Goal: Task Accomplishment & Management: Manage account settings

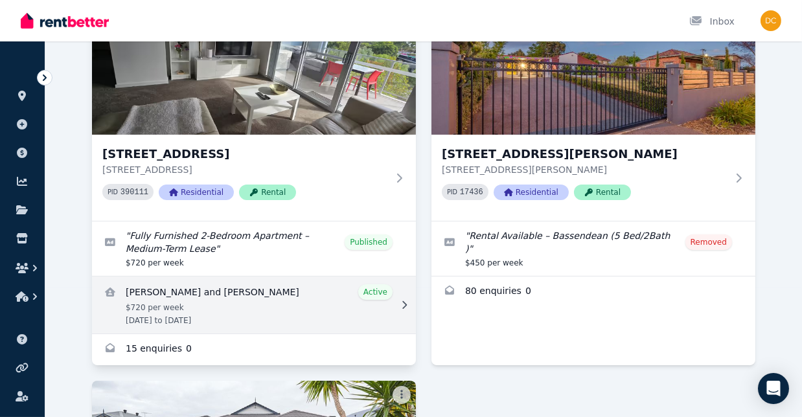
scroll to position [65, 0]
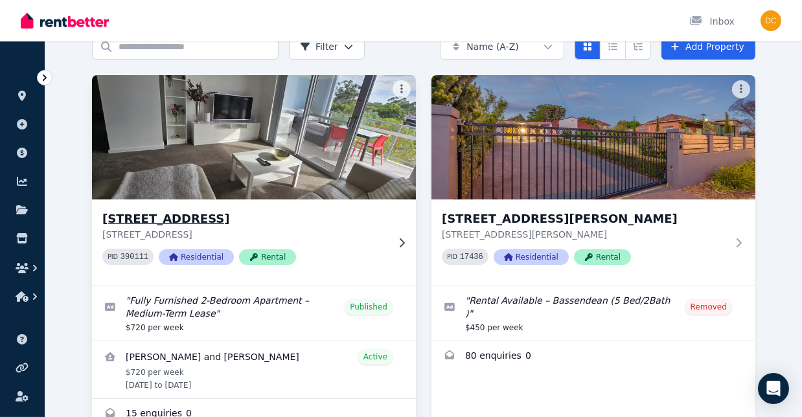
click at [299, 215] on h3 "[STREET_ADDRESS]" at bounding box center [244, 219] width 285 height 18
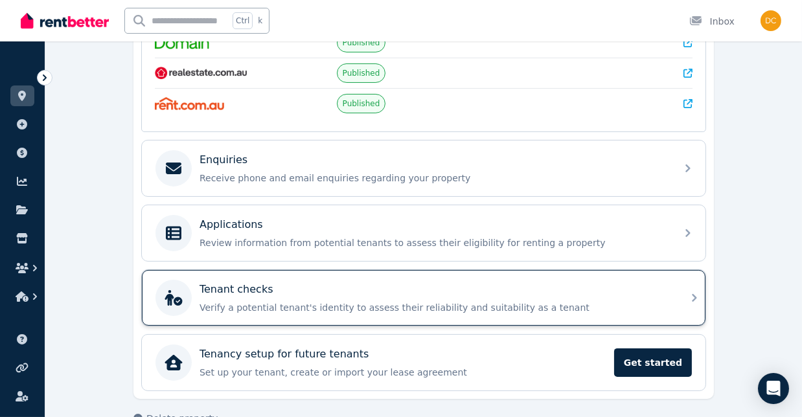
scroll to position [349, 0]
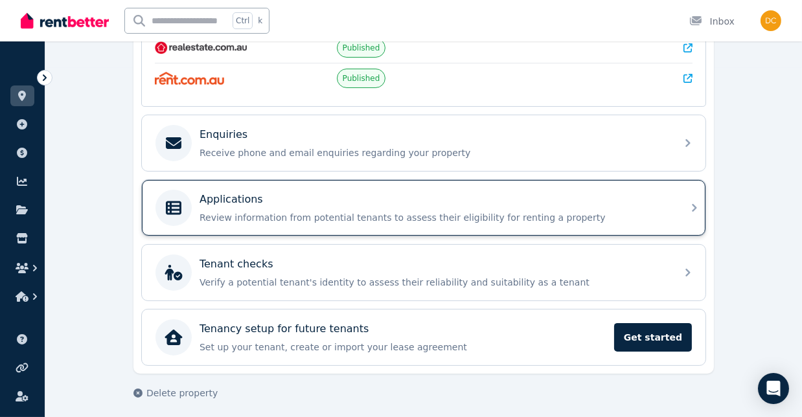
click at [307, 199] on div "Applications" at bounding box center [433, 200] width 469 height 16
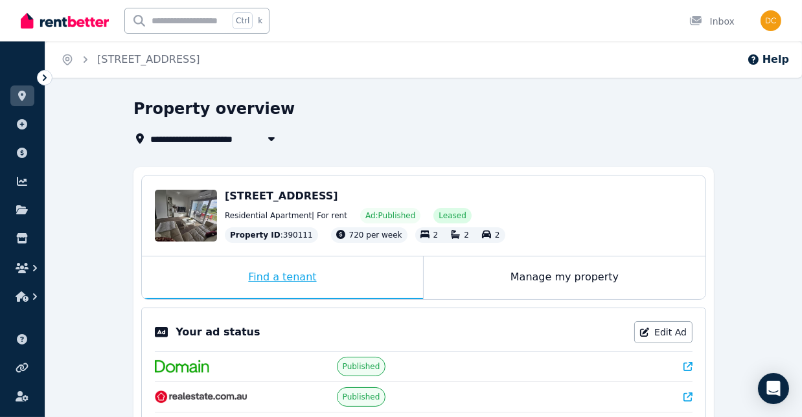
drag, startPoint x: 495, startPoint y: 279, endPoint x: 416, endPoint y: 273, distance: 79.2
click at [493, 279] on div "Manage my property" at bounding box center [564, 277] width 282 height 43
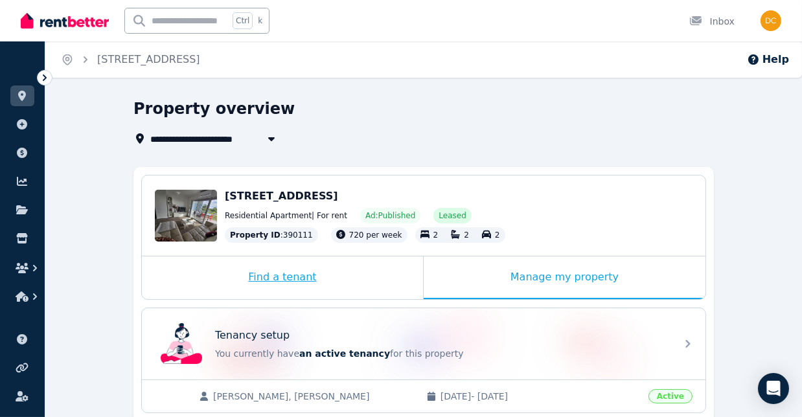
click at [336, 273] on div "Find a tenant" at bounding box center [282, 277] width 281 height 43
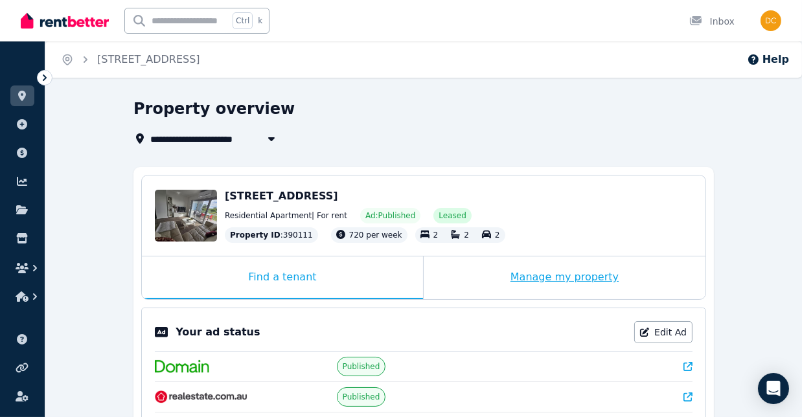
scroll to position [65, 0]
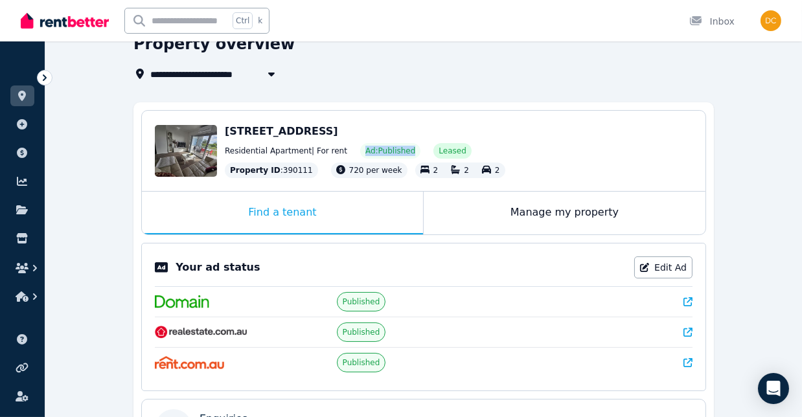
drag, startPoint x: 351, startPoint y: 150, endPoint x: 432, endPoint y: 149, distance: 80.9
click at [397, 150] on span "Ad: Published" at bounding box center [390, 151] width 50 height 10
click at [438, 149] on span "Leased" at bounding box center [451, 151] width 27 height 10
click at [365, 154] on span "Ad: Published" at bounding box center [390, 151] width 50 height 10
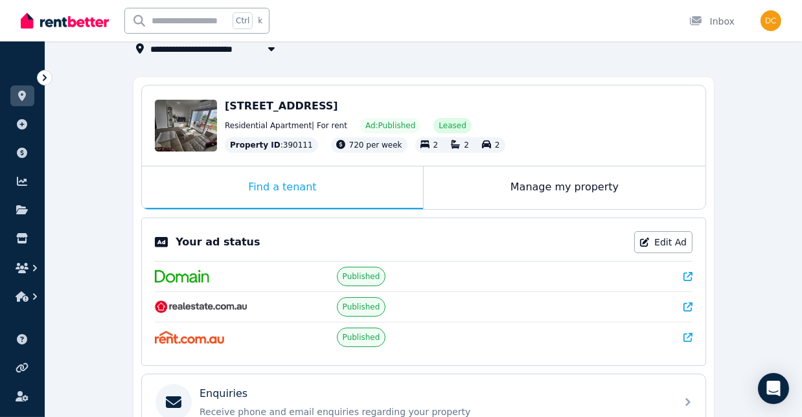
scroll to position [25, 0]
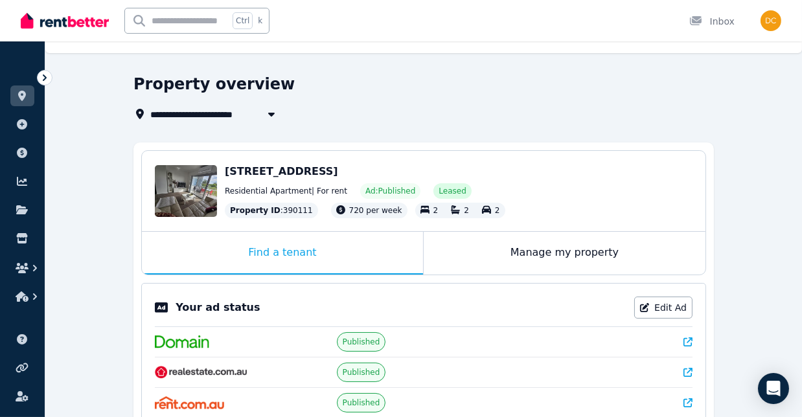
click at [268, 115] on icon "button" at bounding box center [271, 114] width 13 height 10
type input "**********"
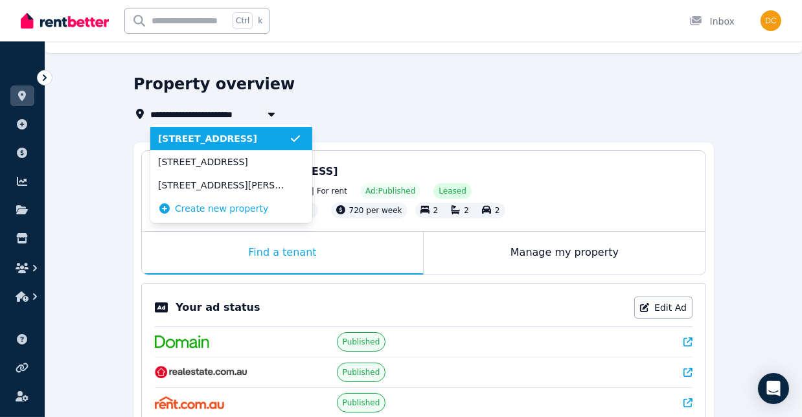
click at [268, 115] on icon "button" at bounding box center [271, 114] width 13 height 10
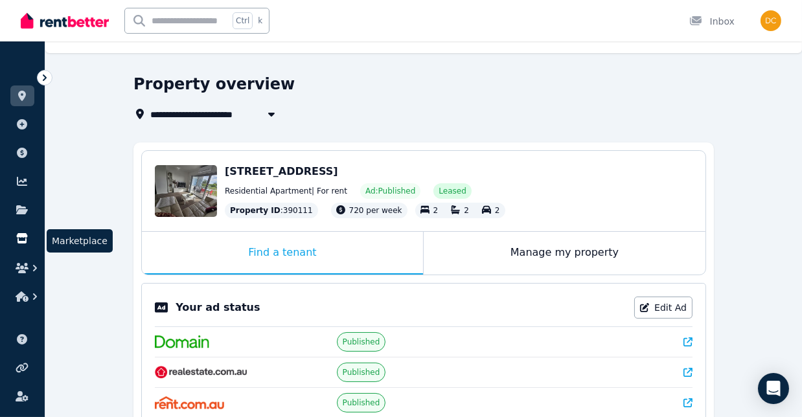
click at [22, 241] on icon at bounding box center [21, 238] width 11 height 10
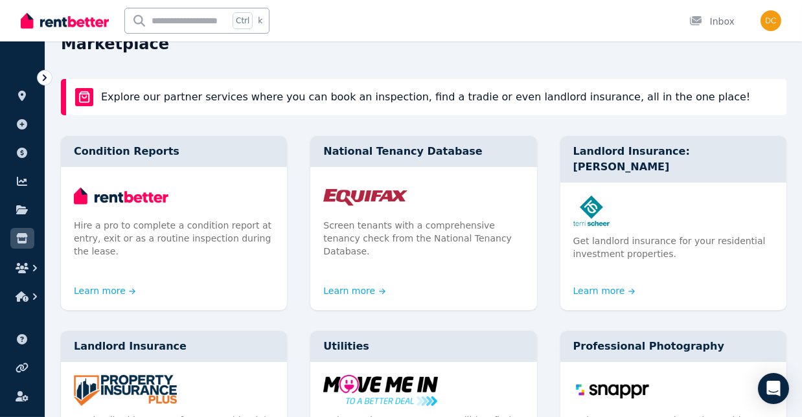
scroll to position [129, 0]
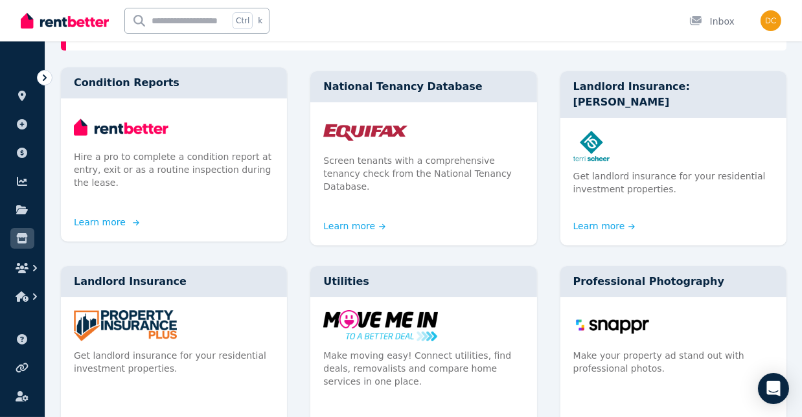
click at [170, 161] on p "Hire a pro to complete a condition report at entry, exit or as a routine inspec…" at bounding box center [174, 169] width 200 height 39
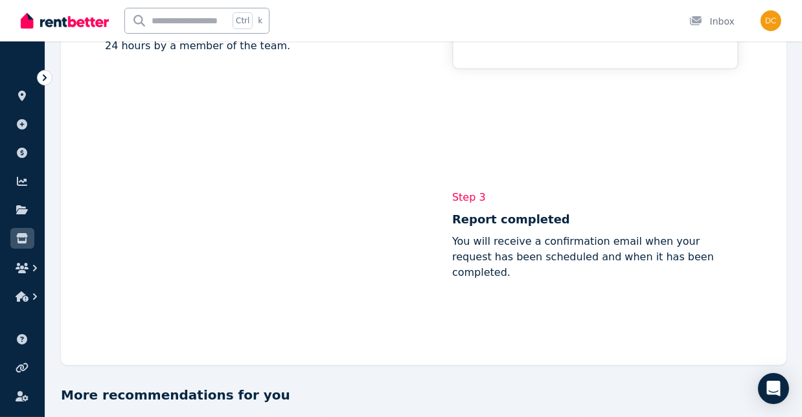
scroll to position [971, 0]
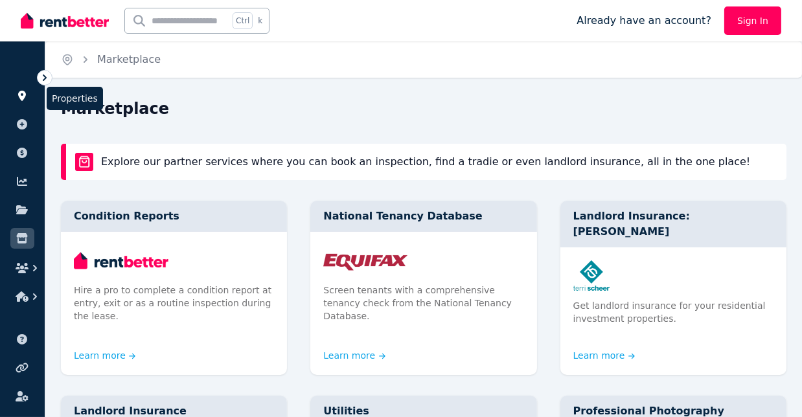
scroll to position [129, 0]
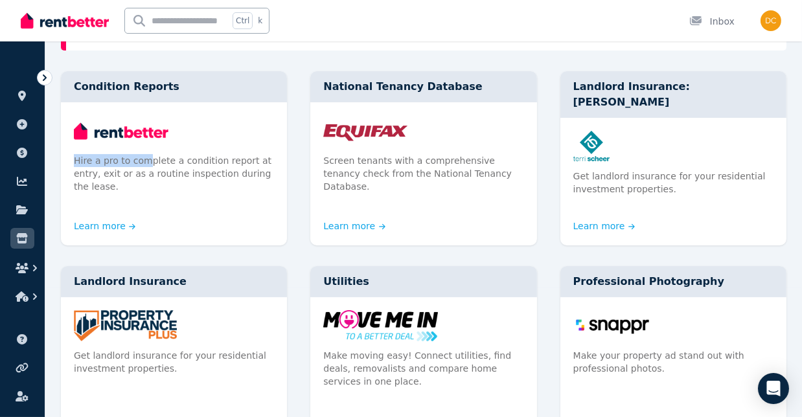
drag, startPoint x: 142, startPoint y: 156, endPoint x: 30, endPoint y: 141, distance: 113.0
click at [34, 143] on div "Open main menu Ctrl k Inbox Open user menu ORGANISE Properties Add property Pay…" at bounding box center [401, 79] width 802 height 417
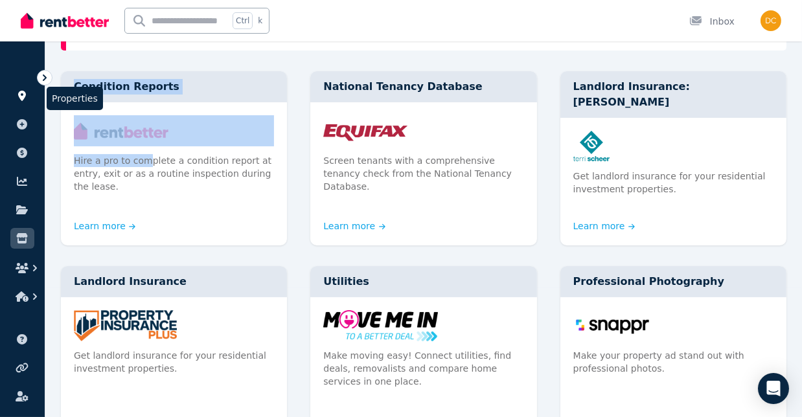
click at [21, 93] on icon at bounding box center [22, 96] width 8 height 10
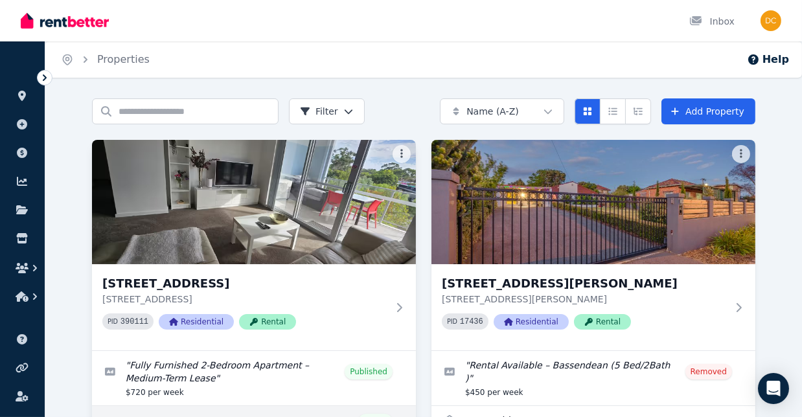
scroll to position [129, 0]
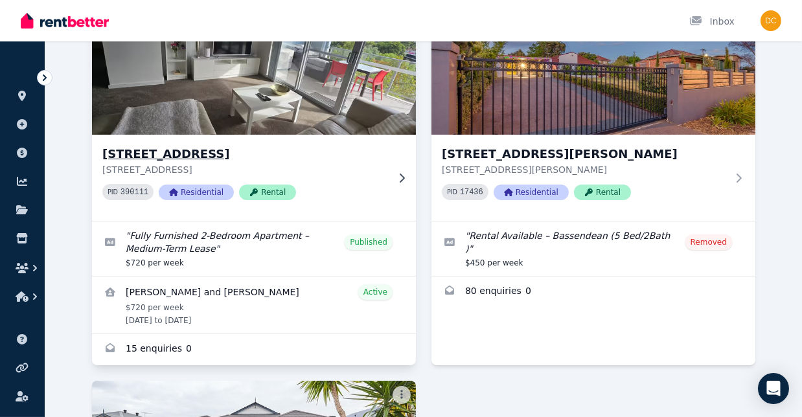
click at [299, 178] on div "19 Sudbury Rd, Mirrabooka 19 Sudbury Rd, Mirrabooka WA 6061 PID 390111 Resident…" at bounding box center [244, 177] width 285 height 65
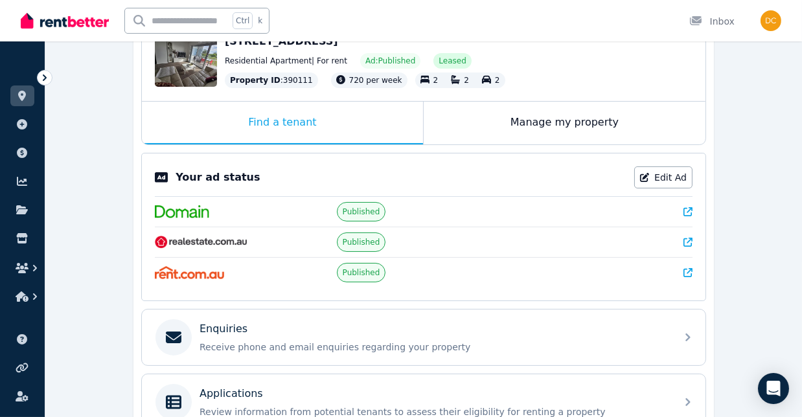
scroll to position [90, 0]
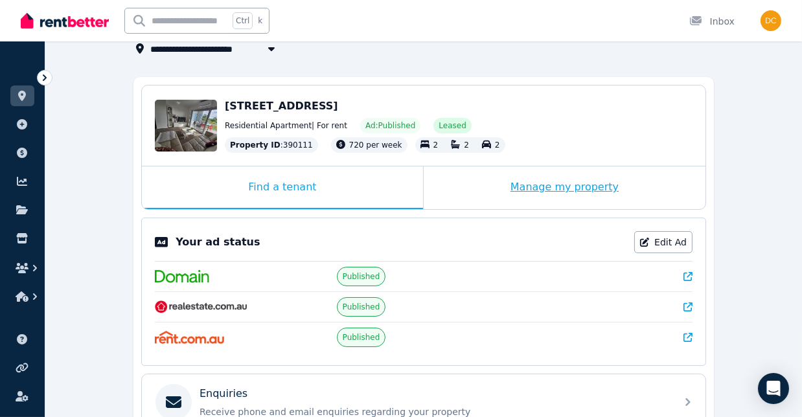
drag, startPoint x: 396, startPoint y: 195, endPoint x: 495, endPoint y: 183, distance: 99.1
click at [504, 183] on div "Find a tenant Manage my property" at bounding box center [423, 187] width 563 height 43
click at [494, 184] on div "Manage my property" at bounding box center [564, 187] width 282 height 43
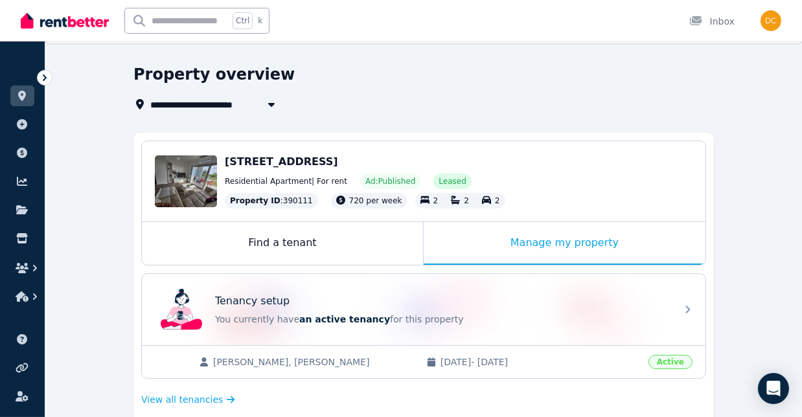
scroll to position [0, 0]
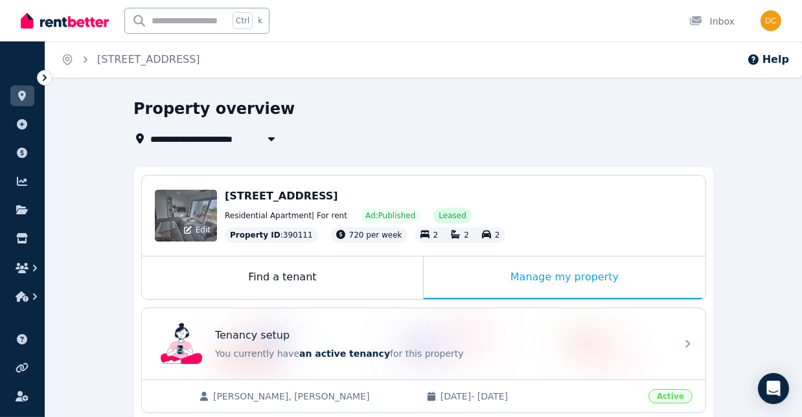
click at [184, 208] on div "Edit" at bounding box center [186, 216] width 62 height 52
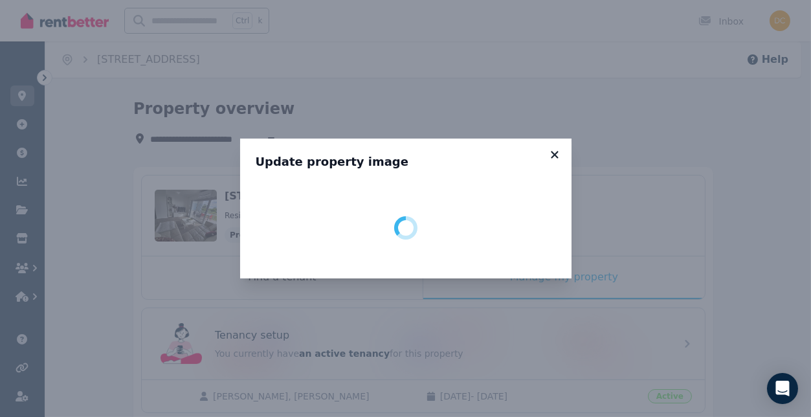
click at [557, 151] on div "Update property image" at bounding box center [405, 209] width 331 height 140
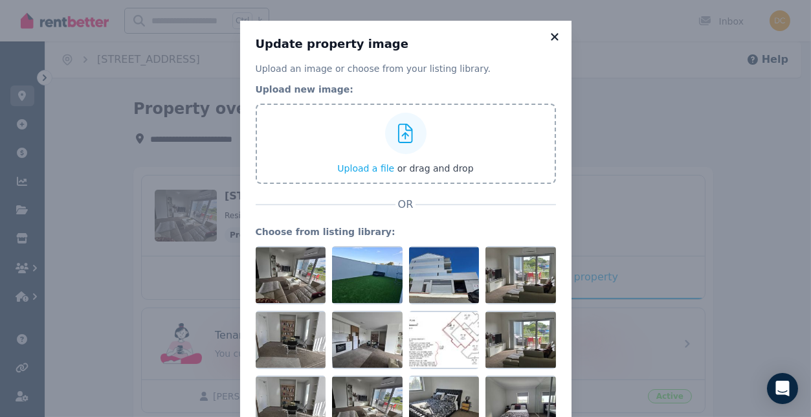
click at [552, 36] on icon at bounding box center [554, 37] width 13 height 12
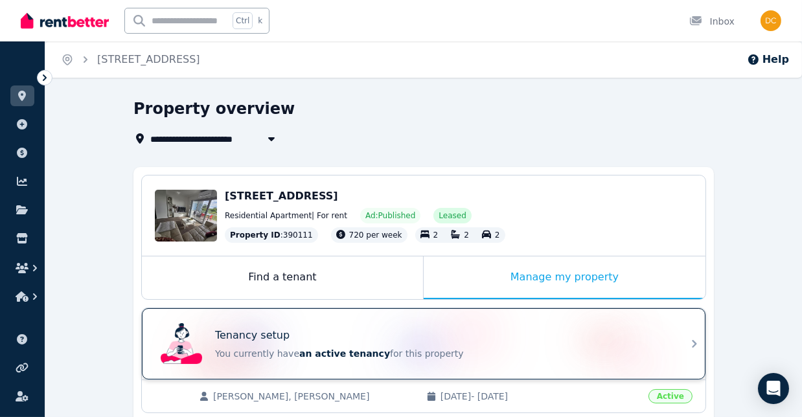
scroll to position [129, 0]
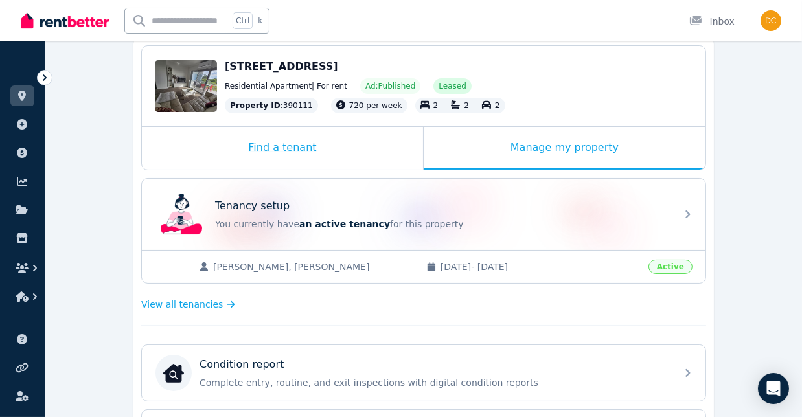
click at [304, 138] on div "Find a tenant" at bounding box center [282, 148] width 281 height 43
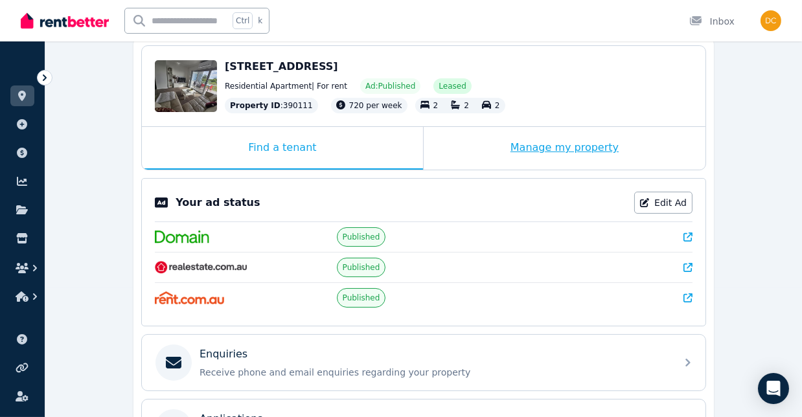
click at [491, 146] on div "Manage my property" at bounding box center [564, 148] width 282 height 43
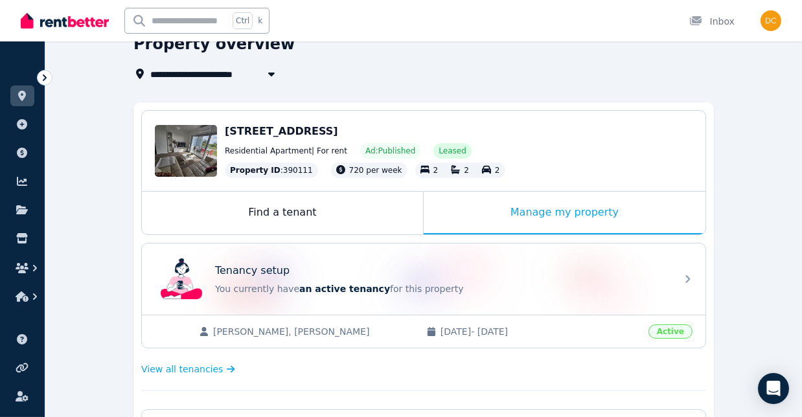
scroll to position [0, 0]
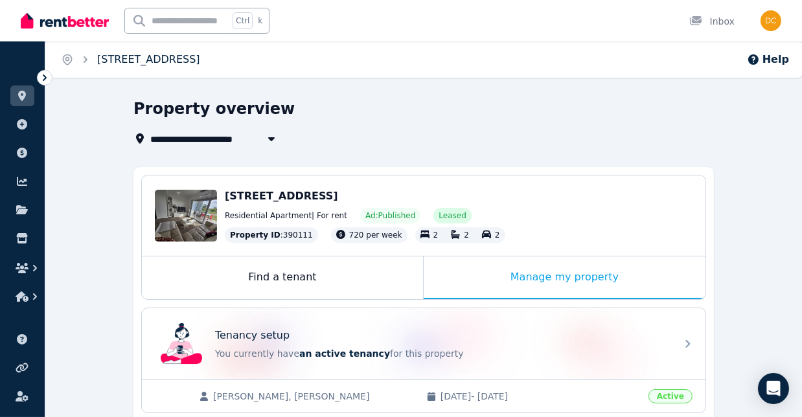
click at [106, 60] on link "[STREET_ADDRESS]" at bounding box center [148, 59] width 103 height 12
click at [87, 61] on icon "Breadcrumb" at bounding box center [85, 59] width 13 height 13
click at [708, 20] on div at bounding box center [699, 21] width 21 height 13
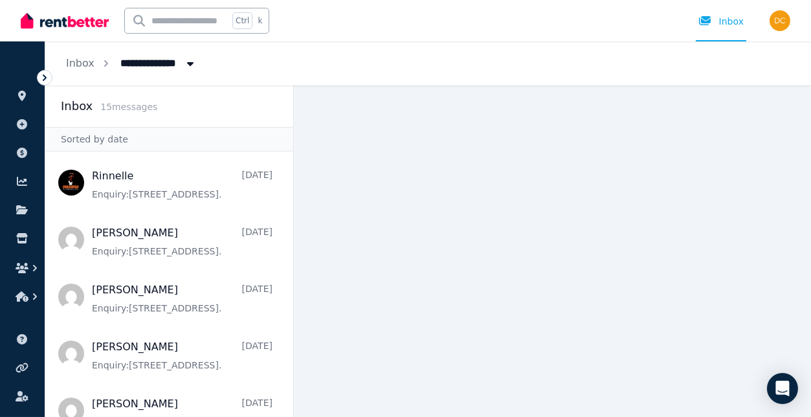
click at [127, 108] on span "15 message s" at bounding box center [128, 107] width 57 height 10
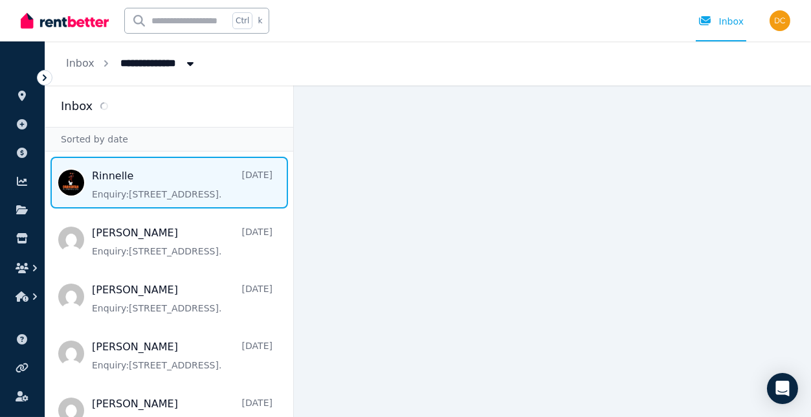
click at [122, 199] on span "Message list" at bounding box center [169, 183] width 248 height 52
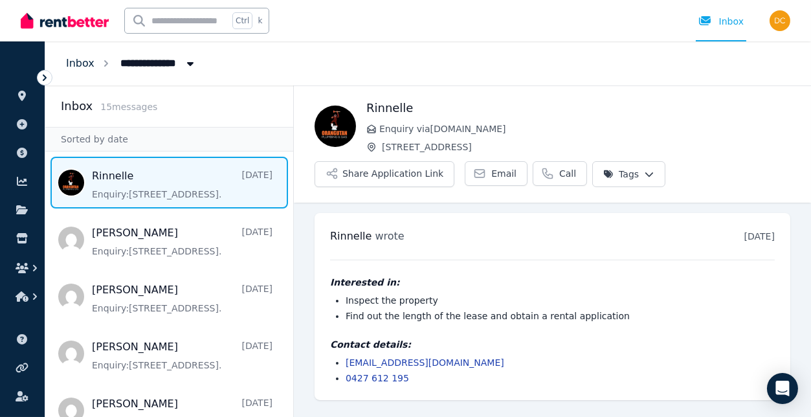
click at [77, 65] on link "Inbox" at bounding box center [80, 63] width 28 height 12
click at [143, 63] on span "All Properties" at bounding box center [163, 62] width 101 height 21
type input "**********"
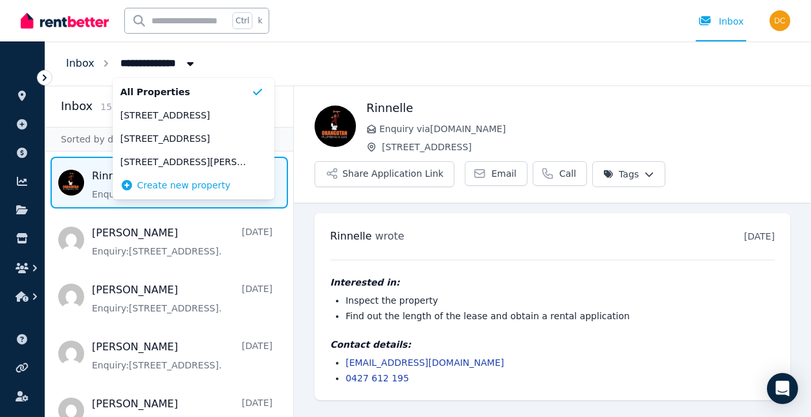
click at [66, 63] on link "Inbox" at bounding box center [80, 63] width 28 height 12
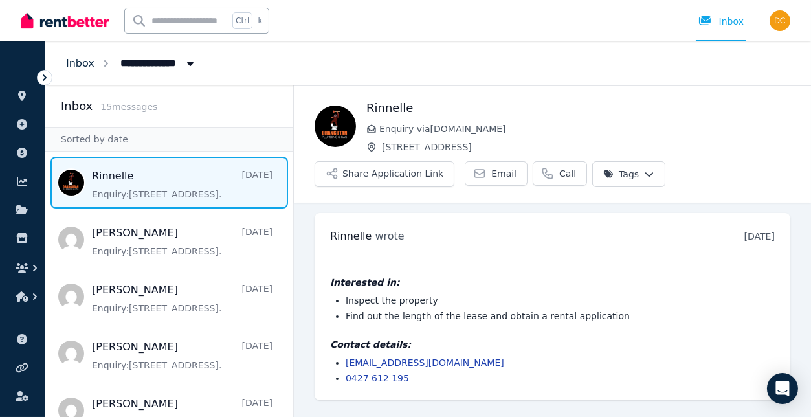
click at [83, 63] on link "Inbox" at bounding box center [80, 63] width 28 height 12
click at [78, 23] on img at bounding box center [65, 20] width 88 height 19
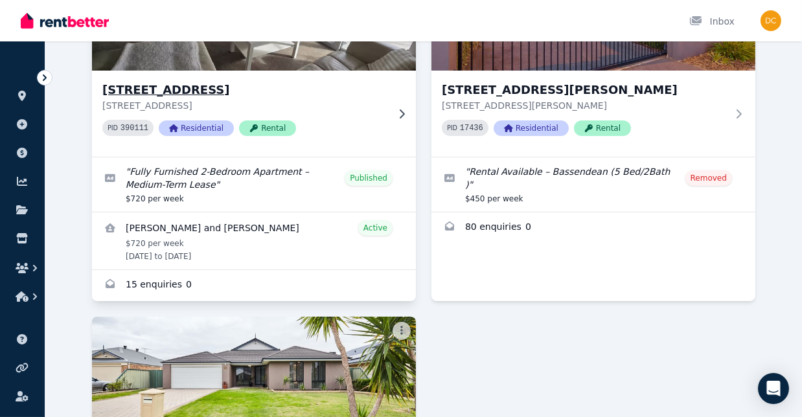
scroll to position [129, 0]
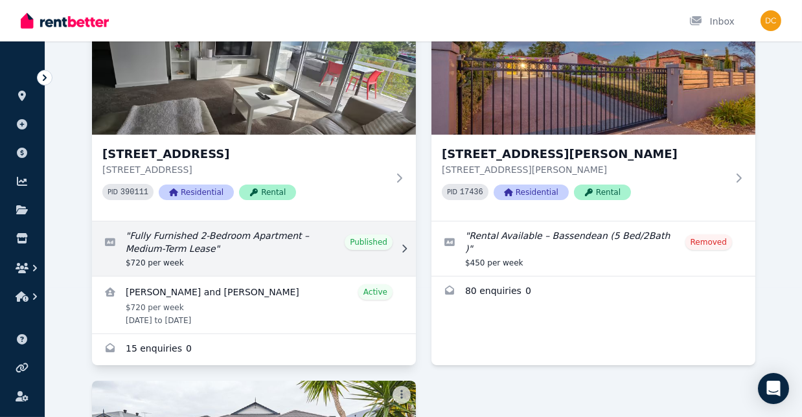
click at [283, 240] on link "Edit listing: Fully Furnished 2-Bedroom Apartment – Medium-Term Lease" at bounding box center [254, 248] width 324 height 54
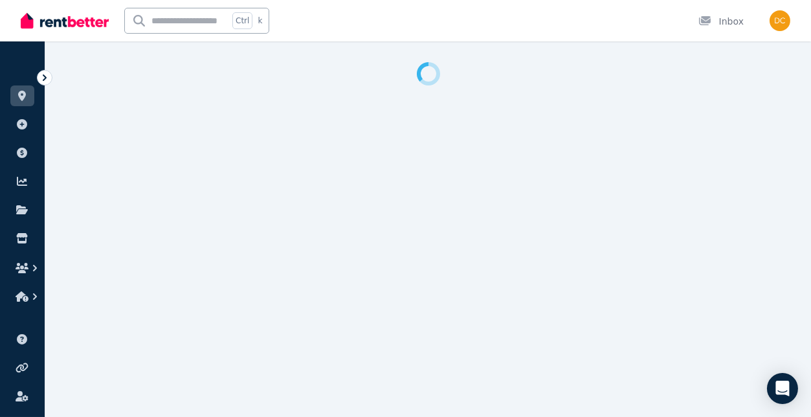
select select "**"
select select "**********"
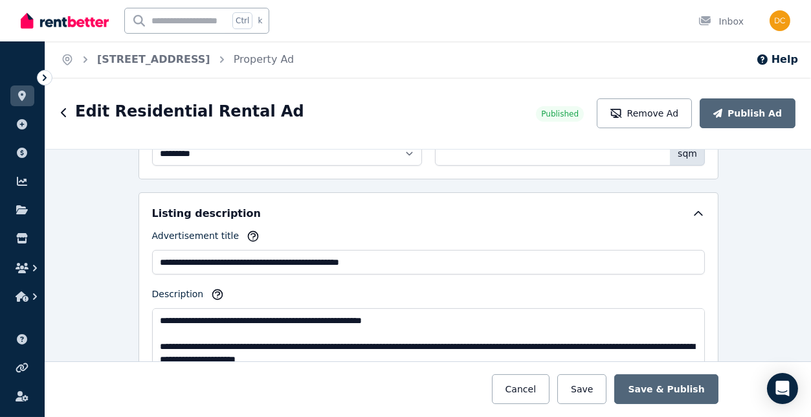
scroll to position [842, 0]
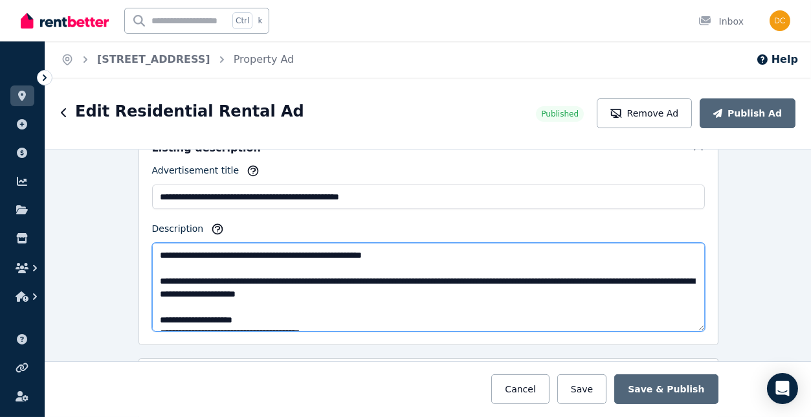
drag, startPoint x: 652, startPoint y: 269, endPoint x: 197, endPoint y: 287, distance: 454.9
click at [197, 287] on textarea "**********" at bounding box center [428, 287] width 553 height 89
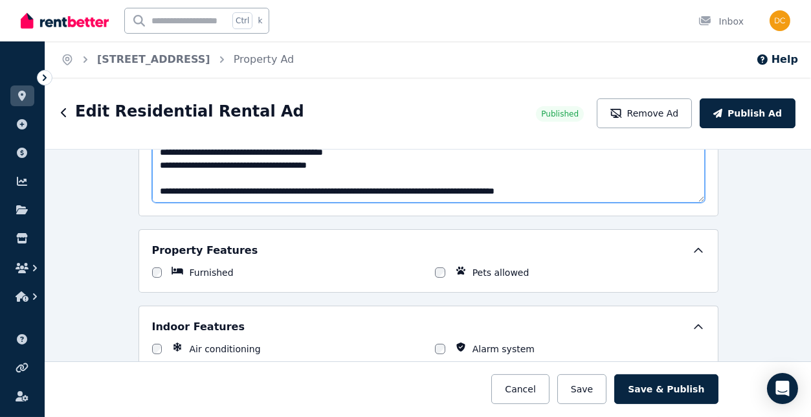
scroll to position [1035, 0]
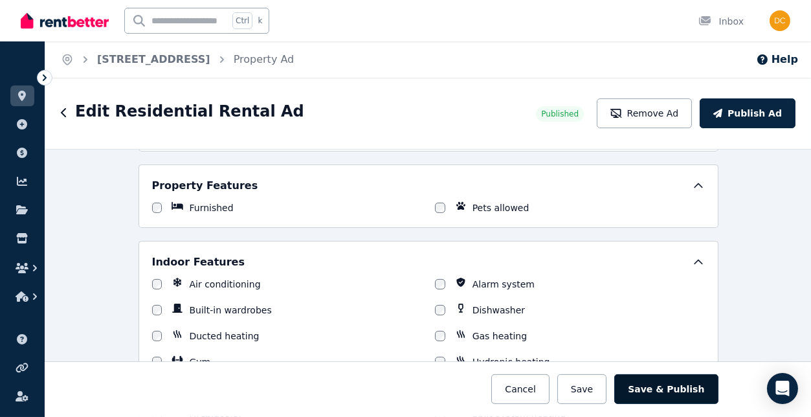
type textarea "**********"
drag, startPoint x: 657, startPoint y: 387, endPoint x: 239, endPoint y: 319, distance: 423.8
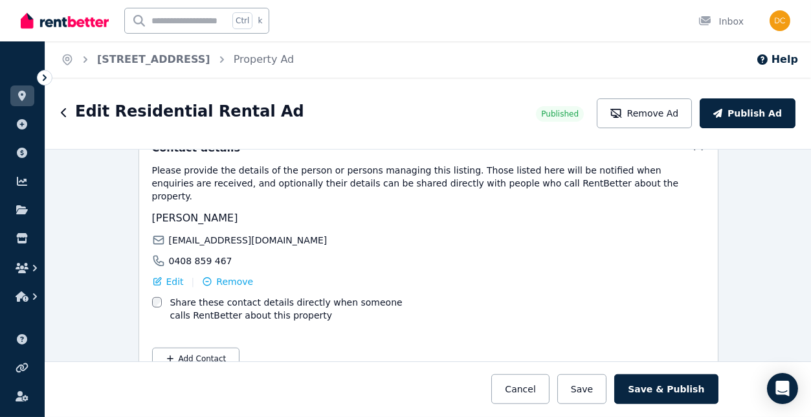
scroll to position [2403, 0]
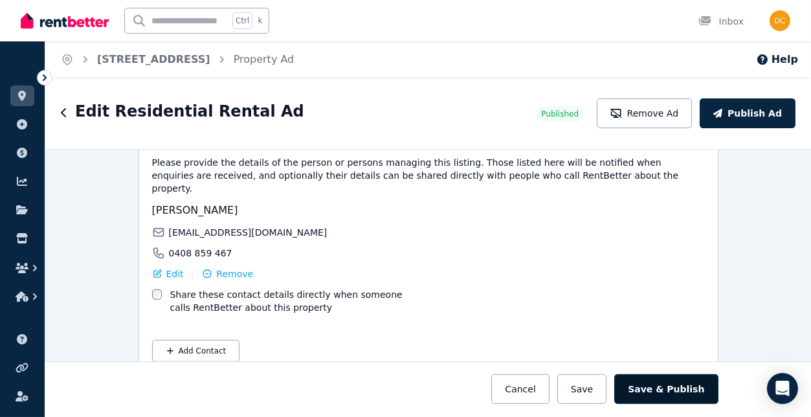
click at [660, 378] on button "Save & Publish" at bounding box center [666, 389] width 104 height 30
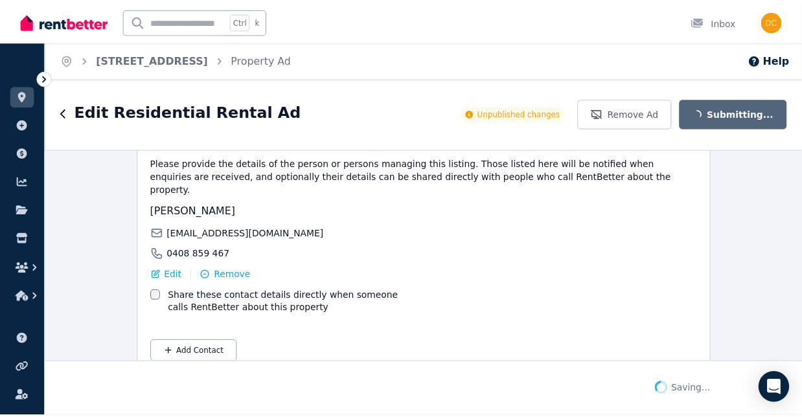
scroll to position [2505, 0]
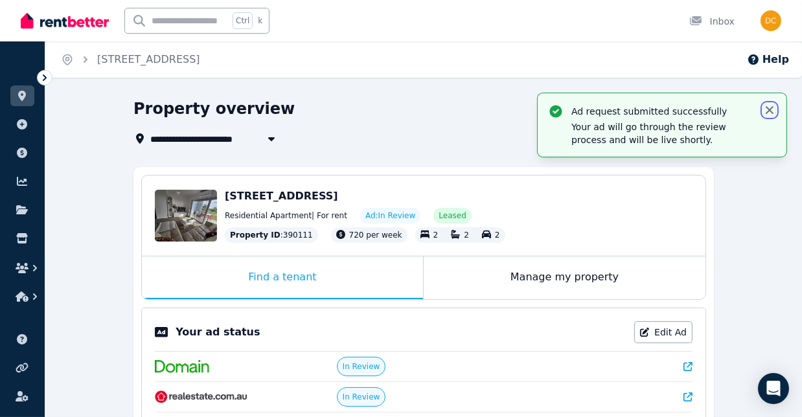
click at [768, 106] on icon "button" at bounding box center [769, 110] width 13 height 13
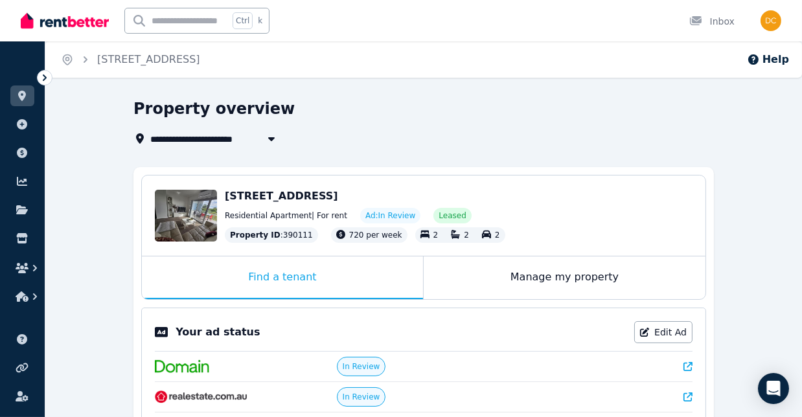
click at [63, 25] on img at bounding box center [65, 20] width 88 height 19
